Goal: Transaction & Acquisition: Purchase product/service

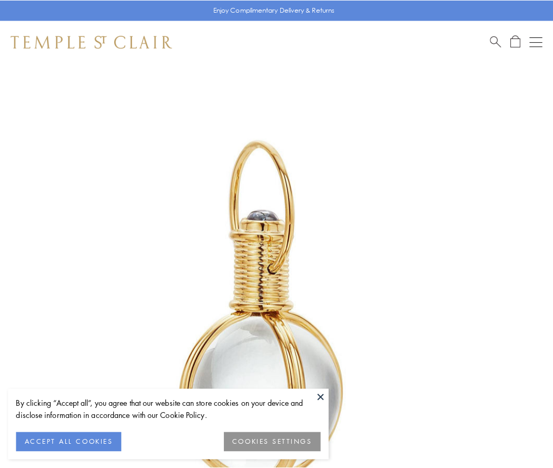
scroll to position [275, 0]
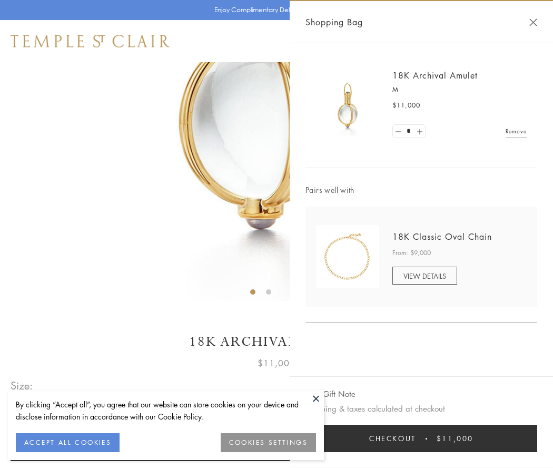
click at [421, 438] on button "Checkout $11,000" at bounding box center [421, 438] width 232 height 27
